Goal: Task Accomplishment & Management: Use online tool/utility

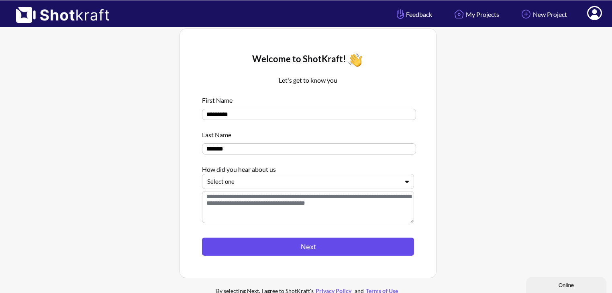
click at [314, 252] on button "Next" at bounding box center [308, 247] width 212 height 18
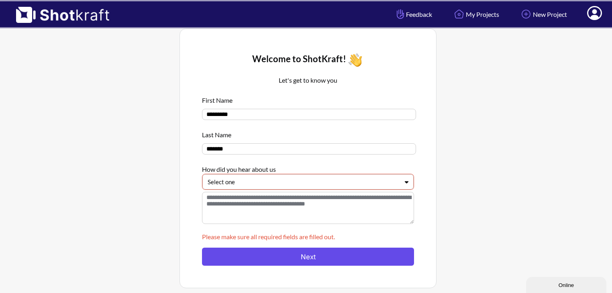
click at [314, 257] on button "Next" at bounding box center [308, 257] width 212 height 18
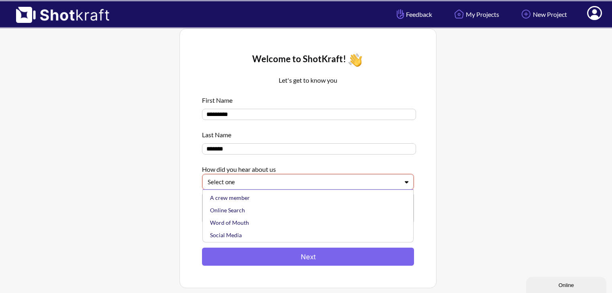
click at [298, 186] on div at bounding box center [303, 182] width 191 height 9
click at [258, 214] on div "Online Search" at bounding box center [309, 210] width 203 height 12
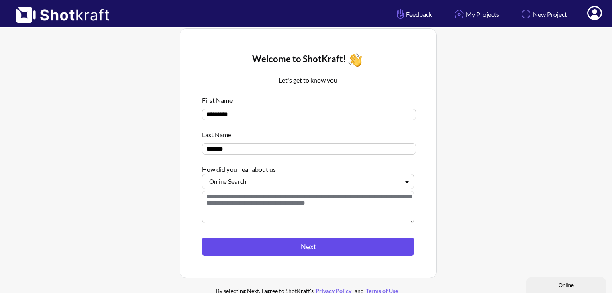
click at [283, 248] on button "Next" at bounding box center [308, 247] width 212 height 18
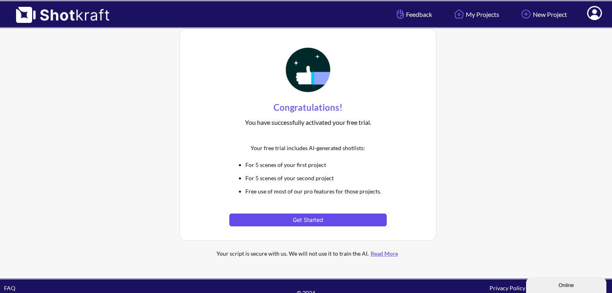
click at [336, 218] on button "Get Started" at bounding box center [307, 220] width 157 height 13
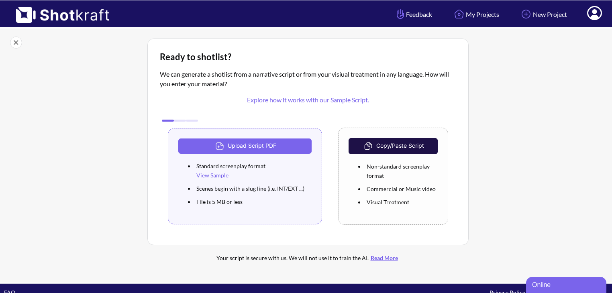
click at [321, 102] on link "Explore how it works with our Sample Script." at bounding box center [308, 100] width 122 height 8
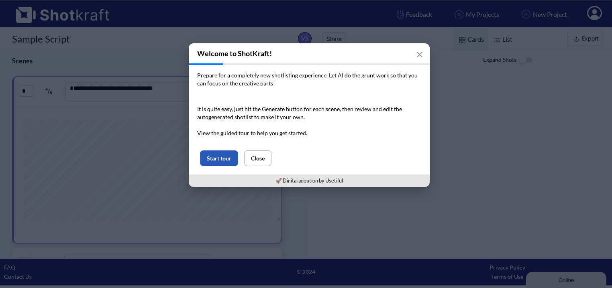
click at [222, 157] on button "Start tour" at bounding box center [219, 159] width 38 height 16
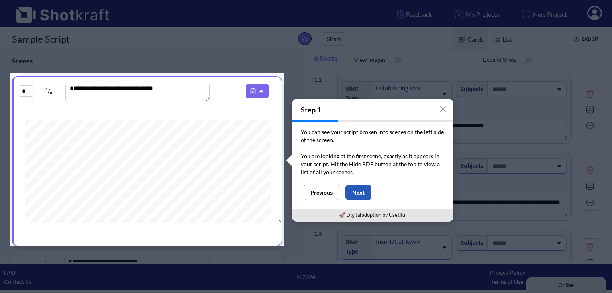
click at [360, 193] on button "Next" at bounding box center [358, 193] width 26 height 16
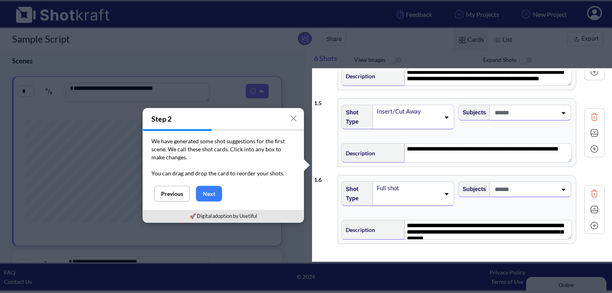
scroll to position [7, 0]
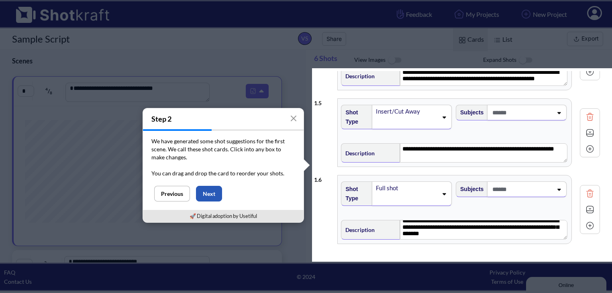
click at [212, 188] on button "Next" at bounding box center [209, 194] width 26 height 16
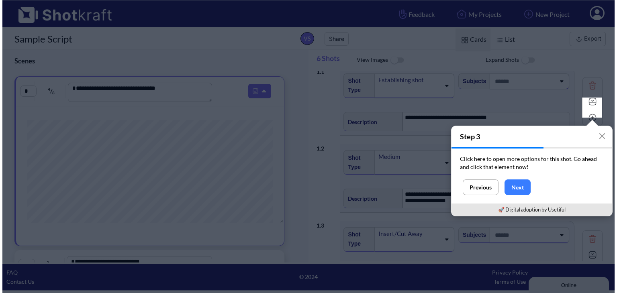
scroll to position [0, 0]
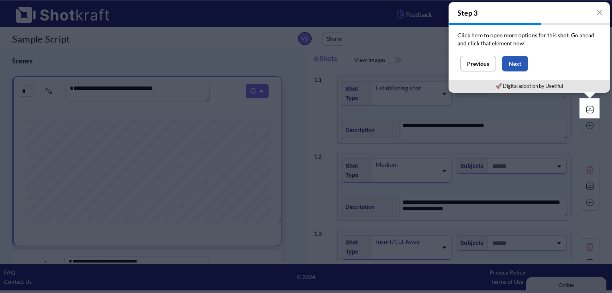
click at [504, 65] on button "Next" at bounding box center [515, 64] width 26 height 16
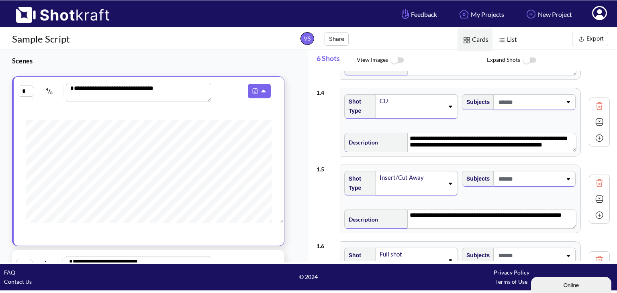
scroll to position [301, 0]
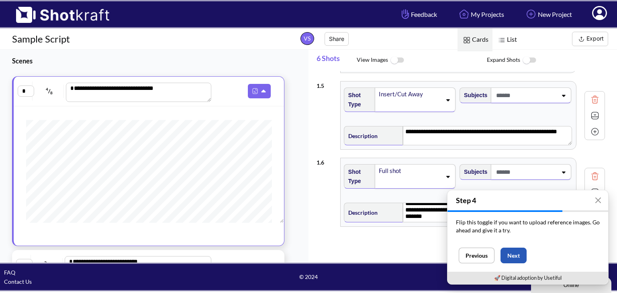
click at [513, 259] on button "Next" at bounding box center [513, 256] width 26 height 16
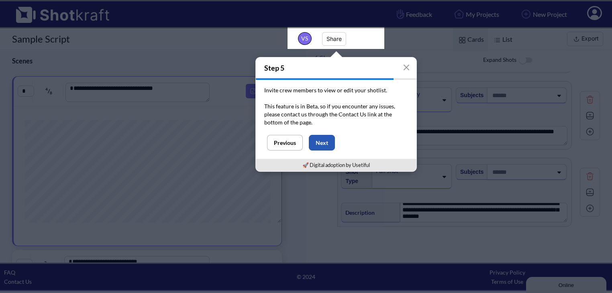
click at [314, 145] on button "Next" at bounding box center [322, 143] width 26 height 16
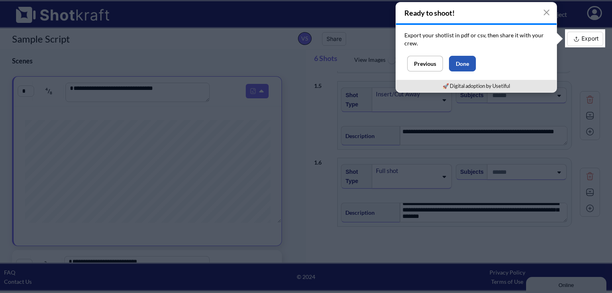
click at [458, 61] on button "Done" at bounding box center [462, 64] width 27 height 16
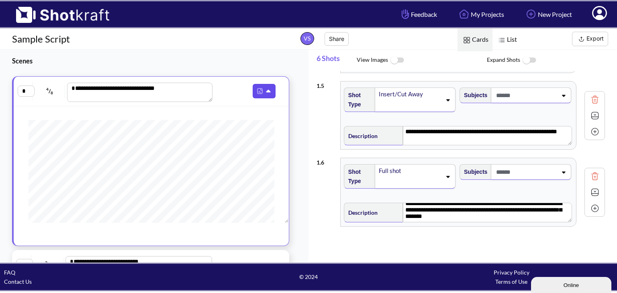
click at [259, 92] on img at bounding box center [260, 91] width 10 height 10
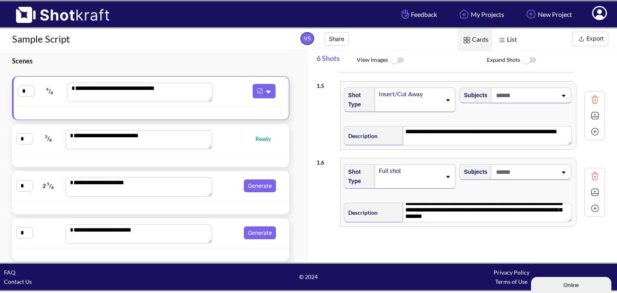
click at [170, 90] on textarea "**********" at bounding box center [139, 92] width 145 height 19
click at [255, 92] on img at bounding box center [260, 91] width 10 height 10
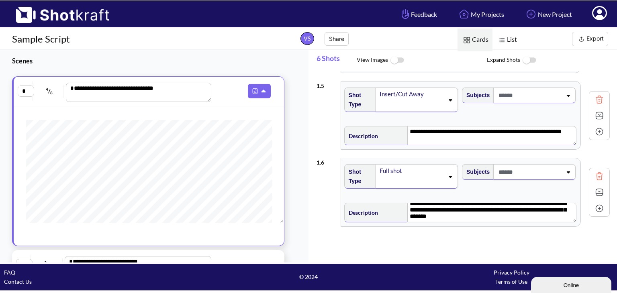
drag, startPoint x: 529, startPoint y: 127, endPoint x: 527, endPoint y: 133, distance: 6.9
click at [527, 133] on textarea "**********" at bounding box center [491, 135] width 169 height 19
click at [527, 133] on textarea "**********" at bounding box center [492, 135] width 168 height 19
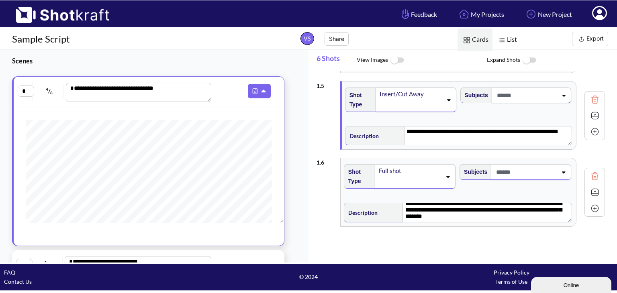
click at [41, 43] on h1 "Sample Script" at bounding box center [146, 39] width 292 height 13
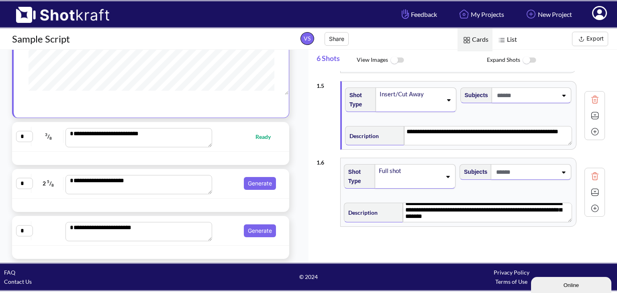
scroll to position [0, 0]
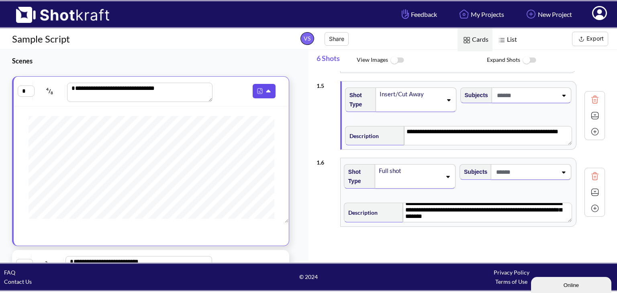
click at [255, 86] on img at bounding box center [260, 91] width 10 height 10
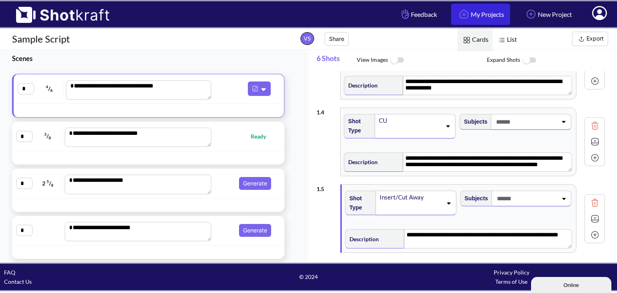
scroll to position [182, 0]
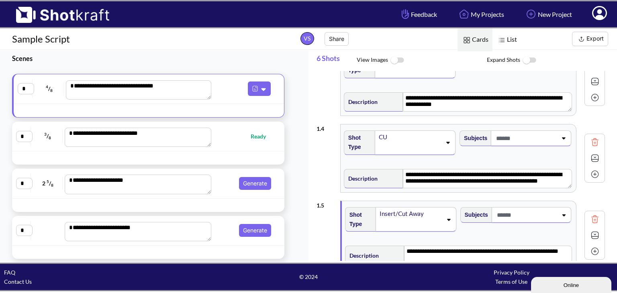
click at [24, 14] on img at bounding box center [58, 12] width 117 height 22
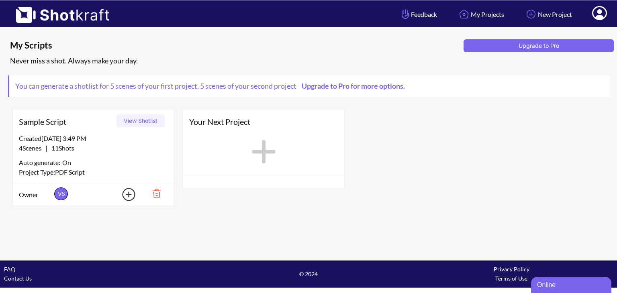
click at [264, 151] on icon at bounding box center [264, 152] width 24 height 24
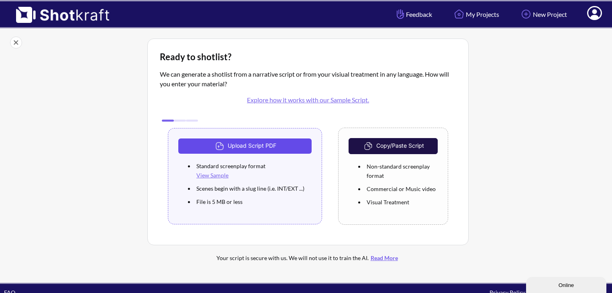
click at [274, 142] on button "Upload Script PDF" at bounding box center [244, 146] width 133 height 15
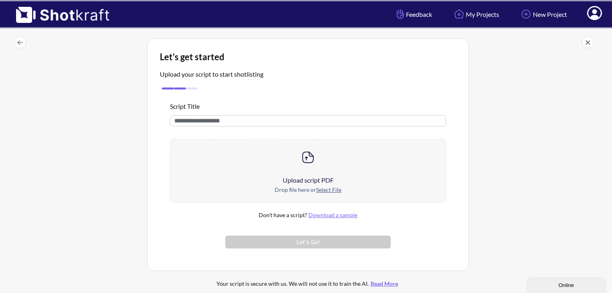
click at [281, 115] on input "text" at bounding box center [308, 120] width 276 height 11
click at [312, 161] on img at bounding box center [308, 157] width 16 height 16
click at [295, 186] on div "Drop file here or Select File" at bounding box center [308, 193] width 276 height 17
click at [241, 124] on input "text" at bounding box center [308, 120] width 276 height 11
type input "*"
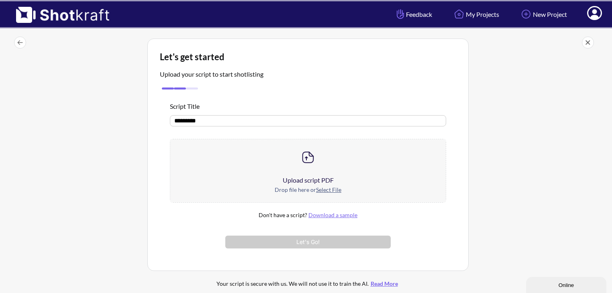
type input "*********"
click at [315, 182] on div "Upload script PDF" at bounding box center [308, 181] width 276 height 10
click at [21, 43] on img at bounding box center [20, 43] width 12 height 12
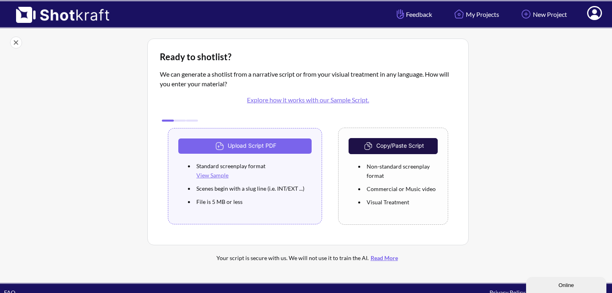
click at [391, 147] on button "Copy/Paste Script" at bounding box center [393, 146] width 89 height 16
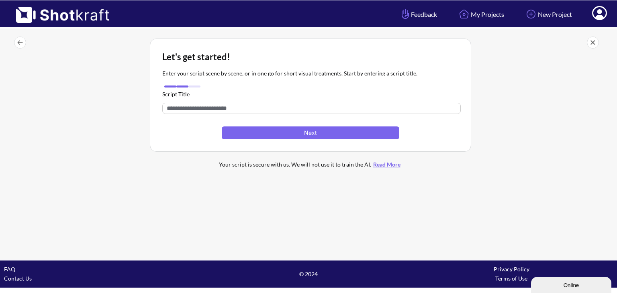
click at [297, 112] on input "text" at bounding box center [311, 108] width 298 height 11
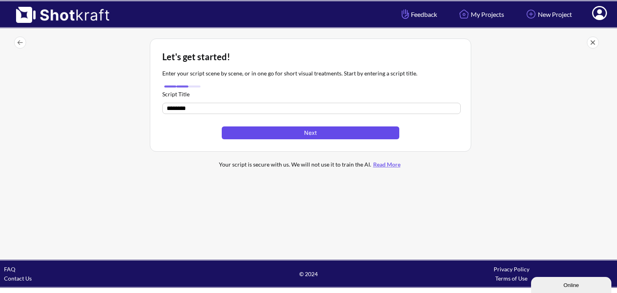
type input "********"
click at [307, 134] on button "Next" at bounding box center [311, 133] width 178 height 13
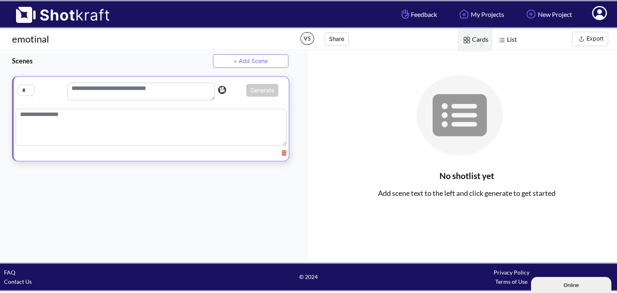
click at [154, 126] on textarea at bounding box center [151, 127] width 271 height 37
click at [140, 90] on textarea at bounding box center [141, 92] width 148 height 18
click at [119, 137] on textarea at bounding box center [151, 129] width 271 height 41
click at [121, 92] on textarea at bounding box center [141, 92] width 148 height 18
click at [172, 129] on textarea at bounding box center [151, 129] width 271 height 41
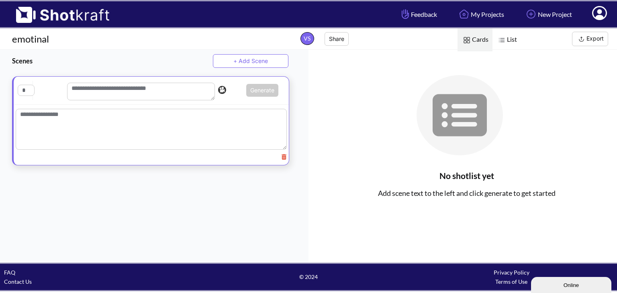
paste textarea "**********"
type textarea "**********"
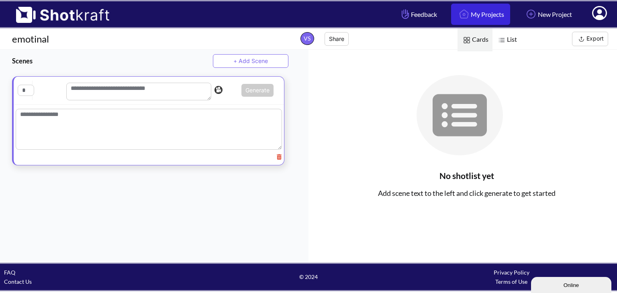
paste textarea "**********"
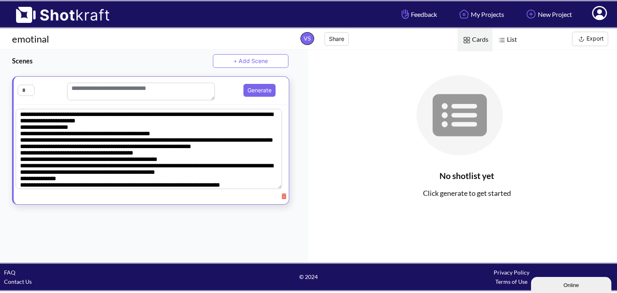
type textarea "**********"
click at [155, 98] on textarea at bounding box center [141, 92] width 148 height 18
click at [255, 92] on button "Generate" at bounding box center [259, 90] width 32 height 13
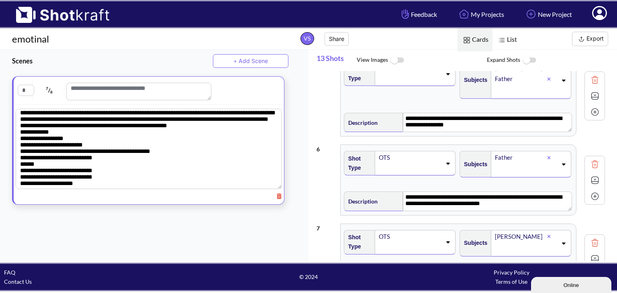
scroll to position [339, 0]
